Goal: Information Seeking & Learning: Check status

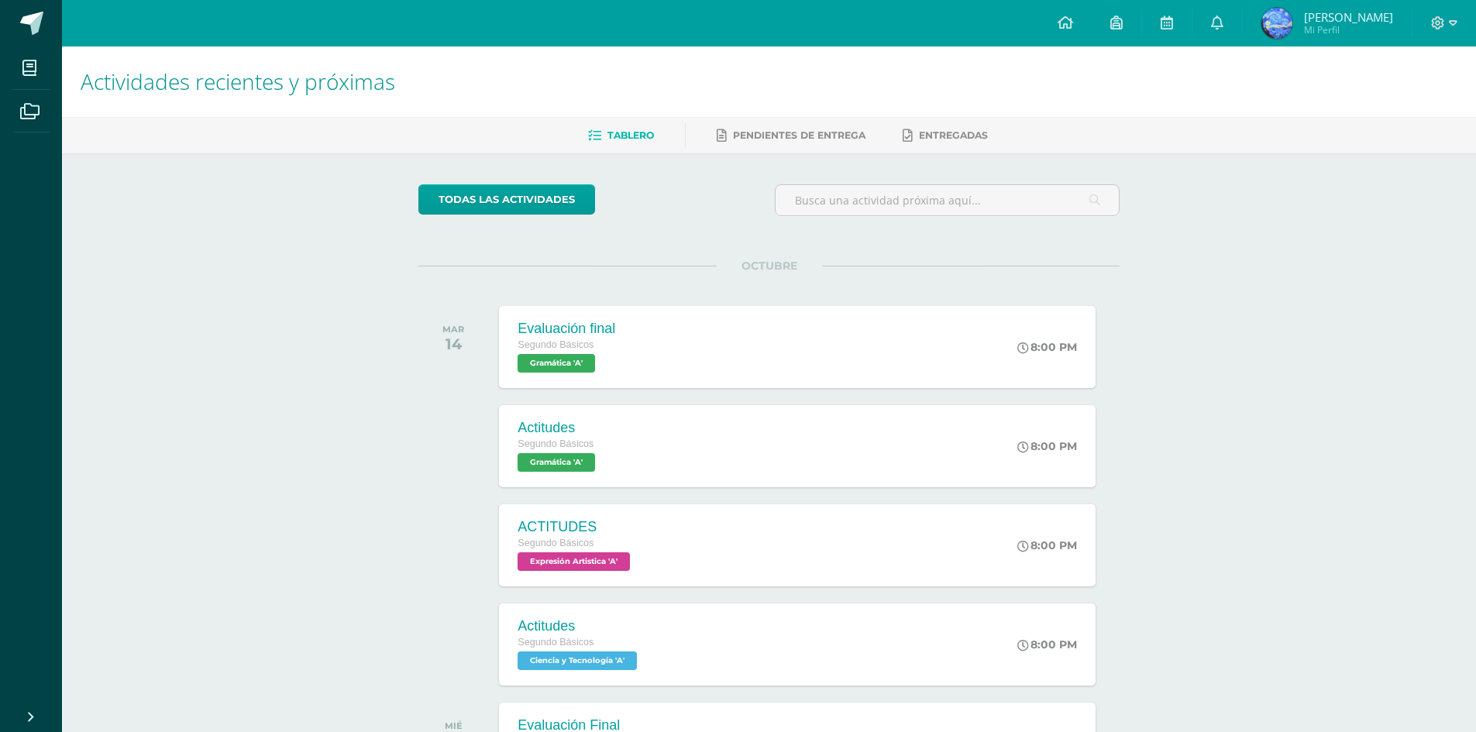
click at [1343, 31] on span "Mi Perfil" at bounding box center [1348, 29] width 89 height 13
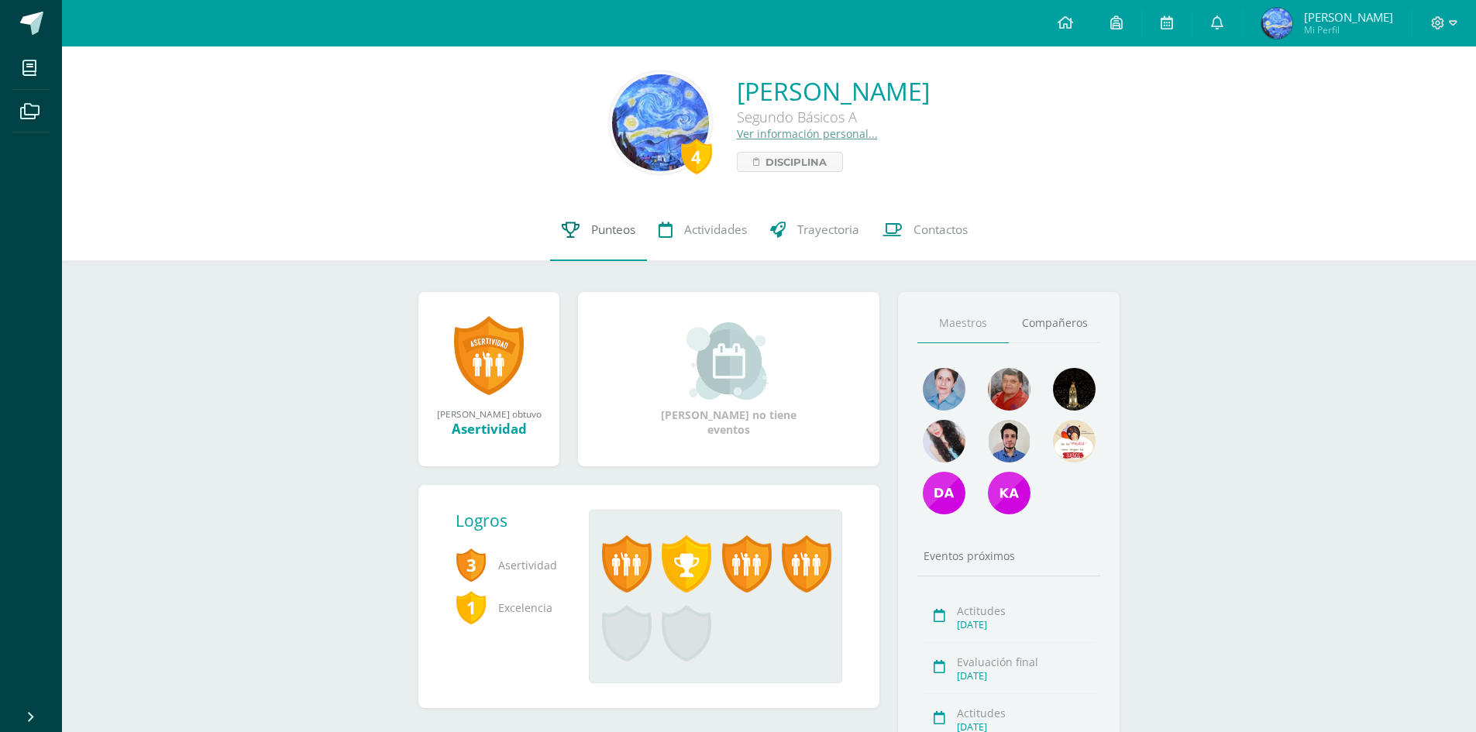
click at [615, 233] on span "Punteos" at bounding box center [613, 230] width 44 height 16
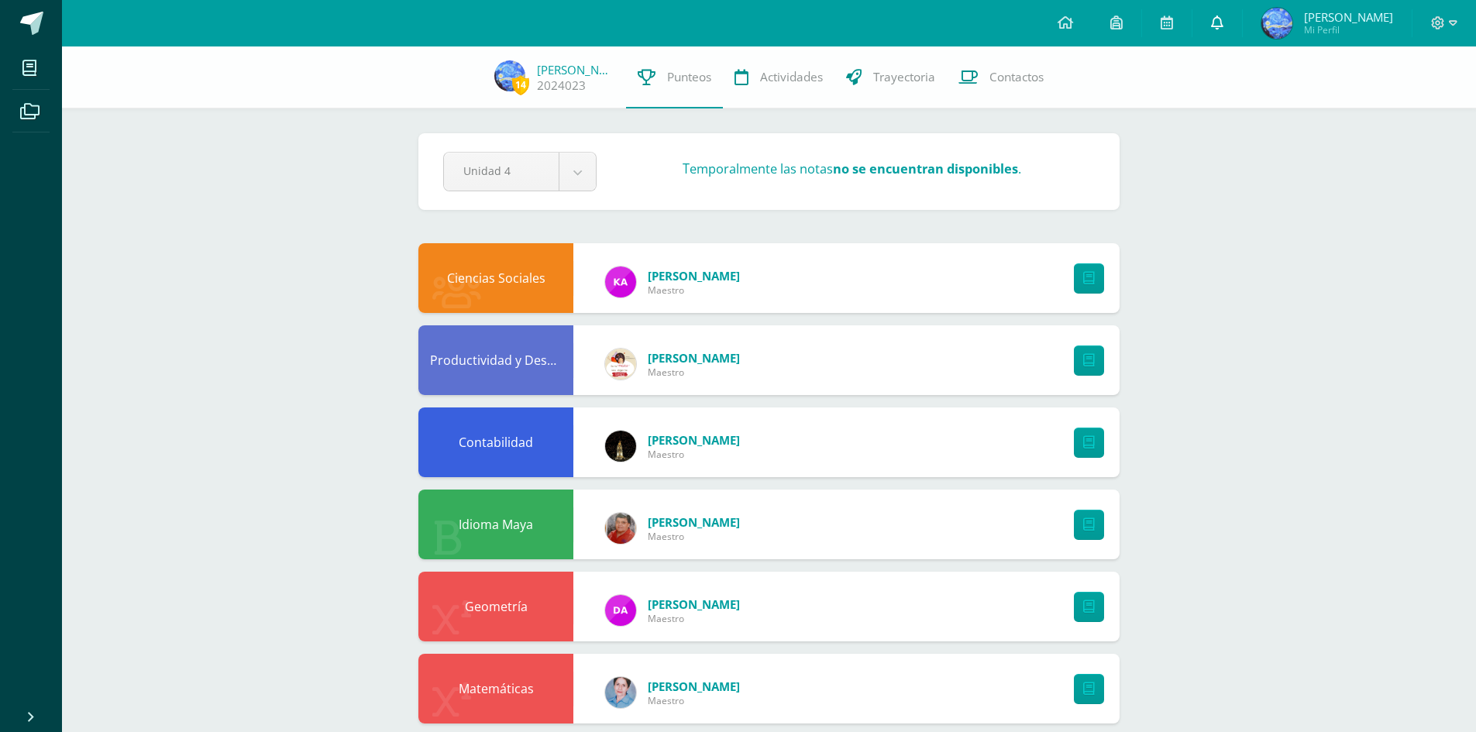
click at [1224, 22] on icon at bounding box center [1217, 22] width 12 height 14
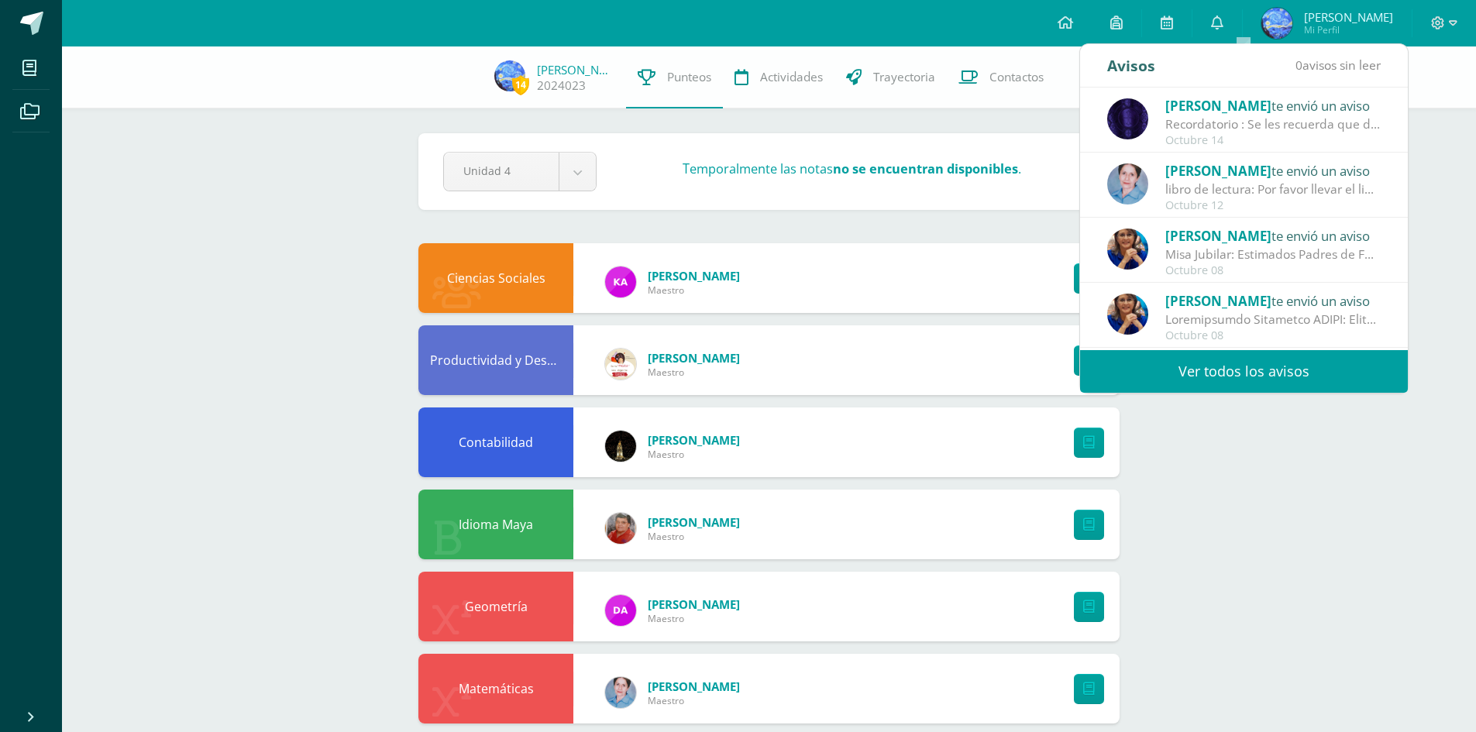
click at [1231, 365] on link "Ver todos los avisos" at bounding box center [1244, 371] width 328 height 43
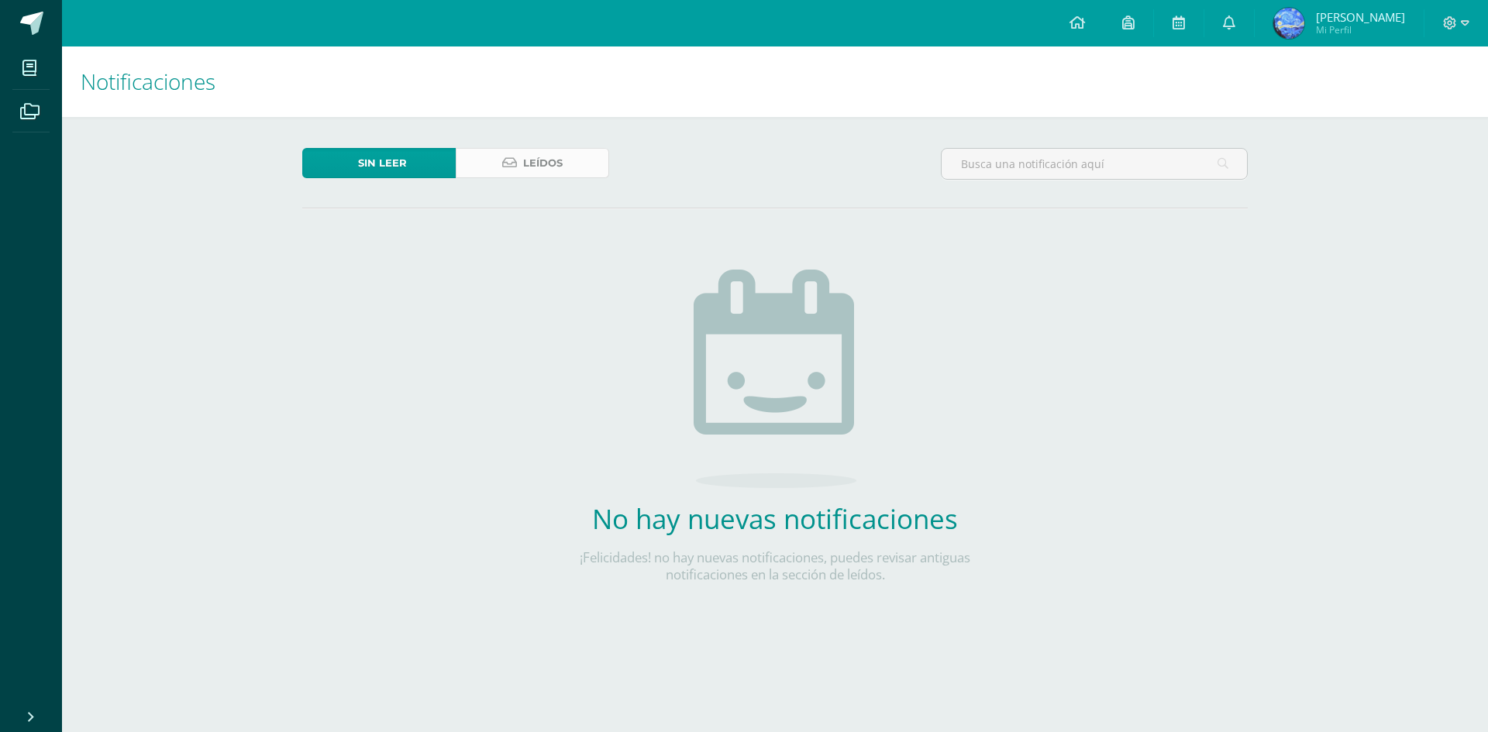
click at [599, 170] on link "Leídos" at bounding box center [532, 163] width 153 height 30
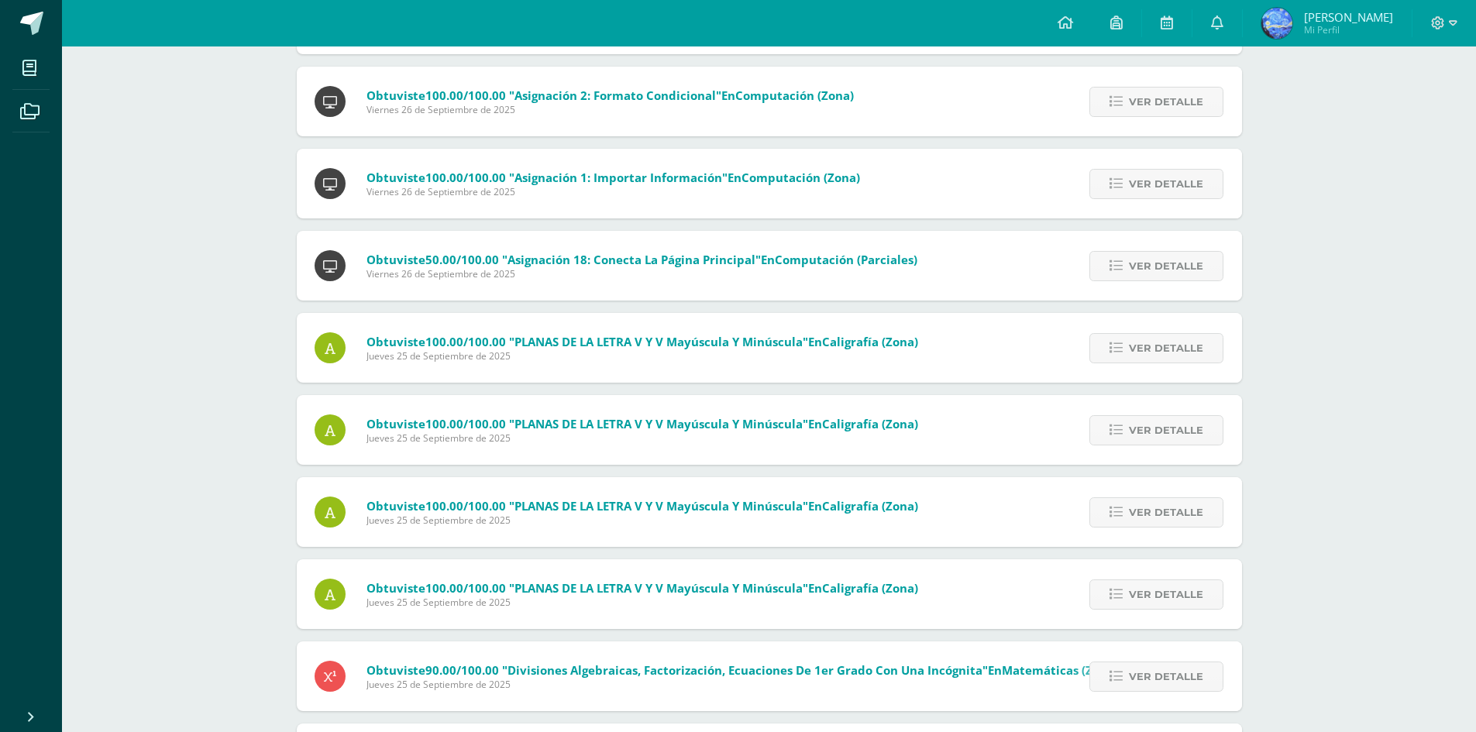
scroll to position [2838, 0]
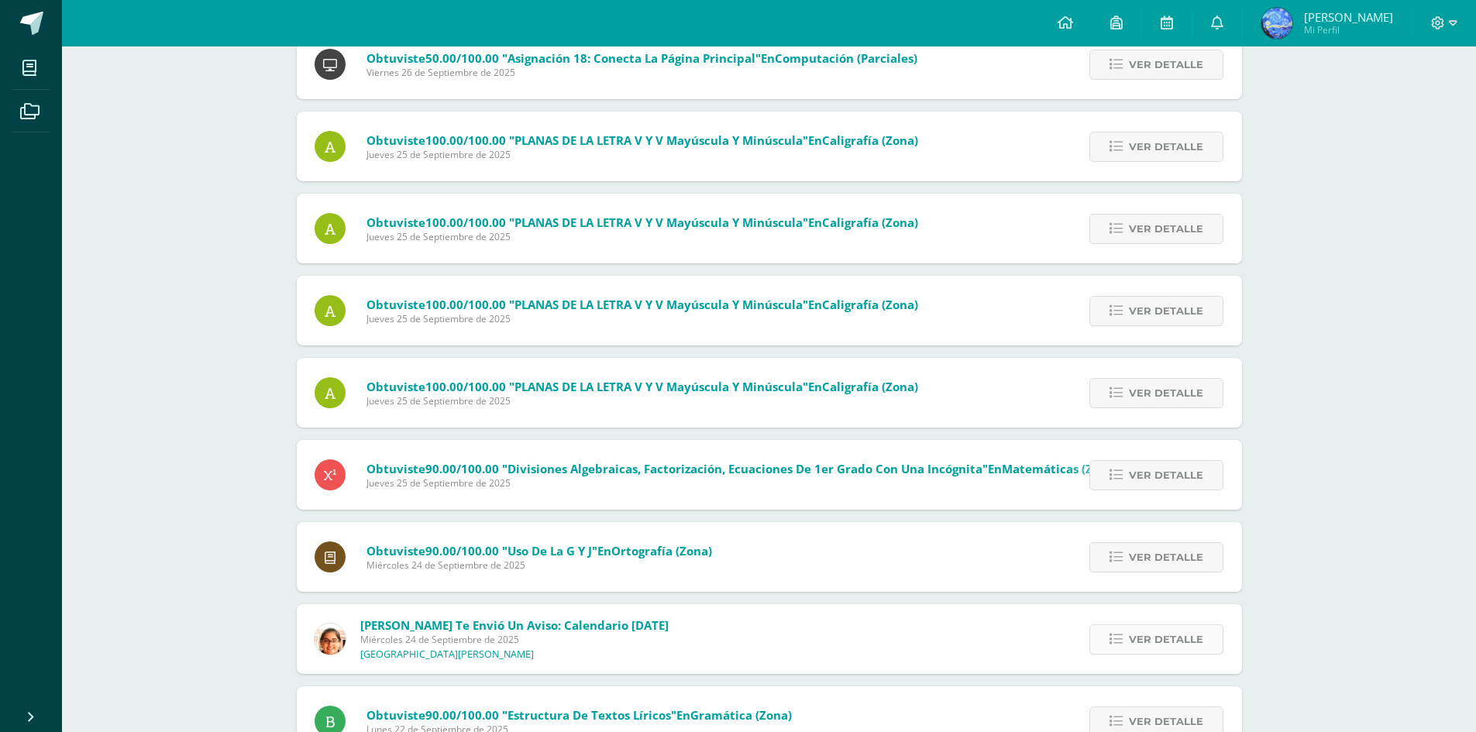
click at [1145, 631] on span "Ver detalle" at bounding box center [1166, 639] width 74 height 29
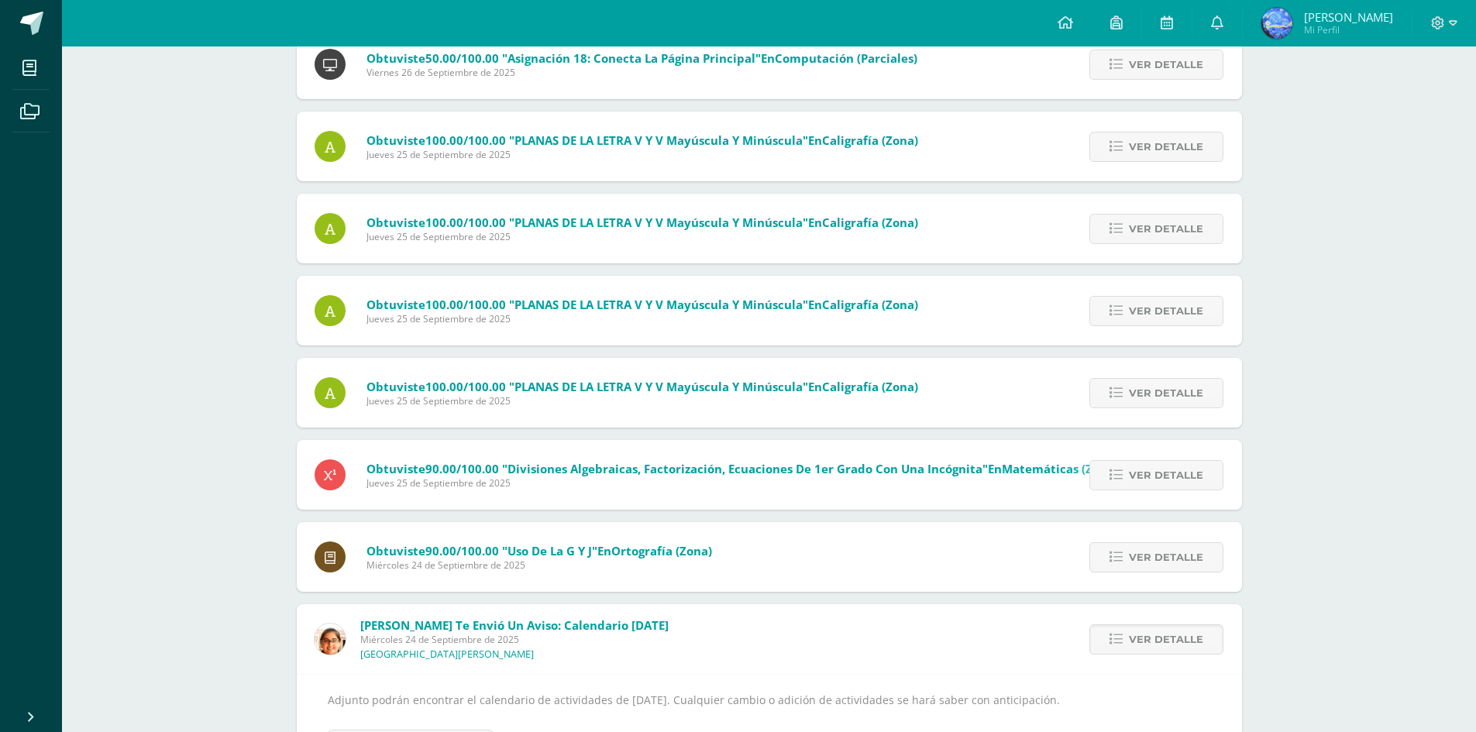
scroll to position [3148, 0]
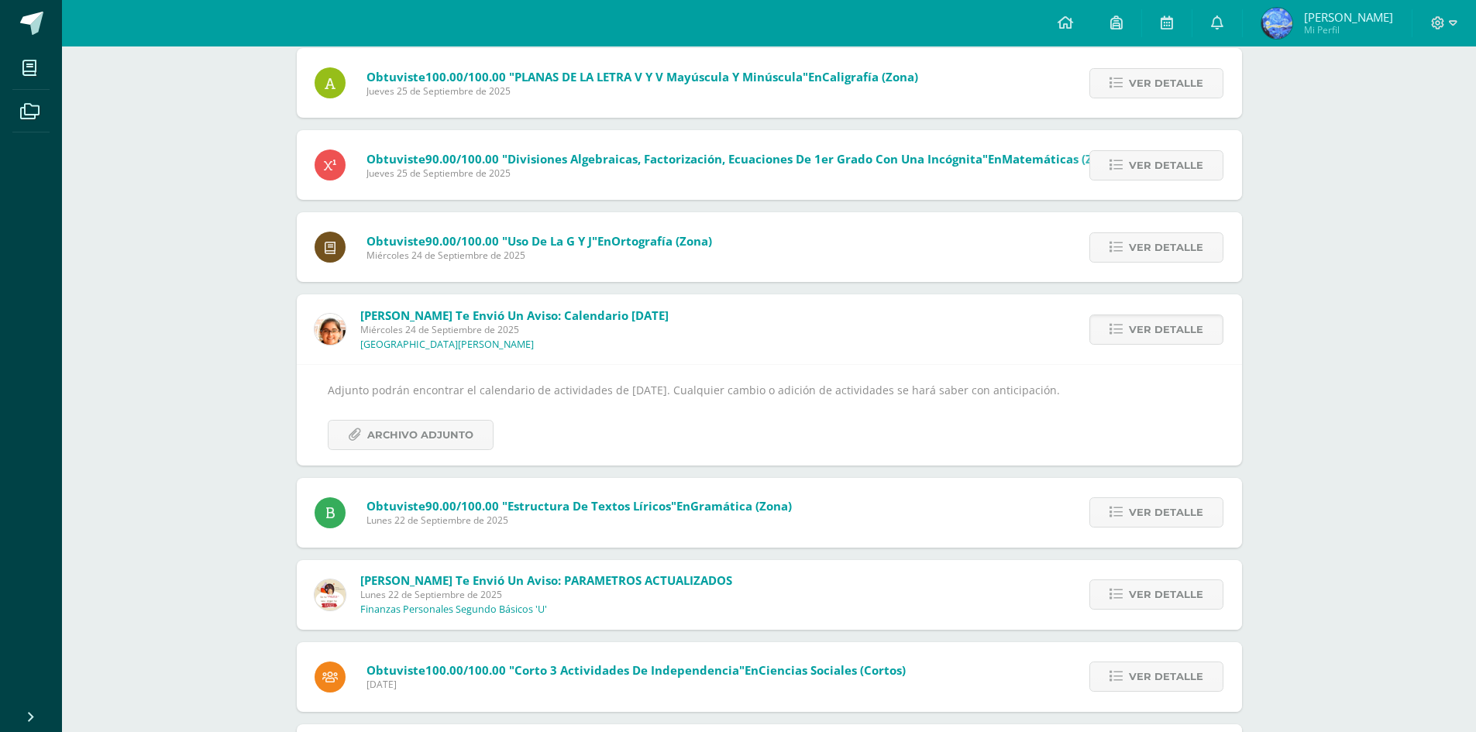
click at [451, 452] on div "Adjunto podrán encontrar el calendario de actividades de [DATE]. Cualquier camb…" at bounding box center [769, 414] width 945 height 101
click at [453, 435] on span "Archivo Adjunto" at bounding box center [420, 435] width 106 height 29
